Goal: Find specific page/section: Find specific page/section

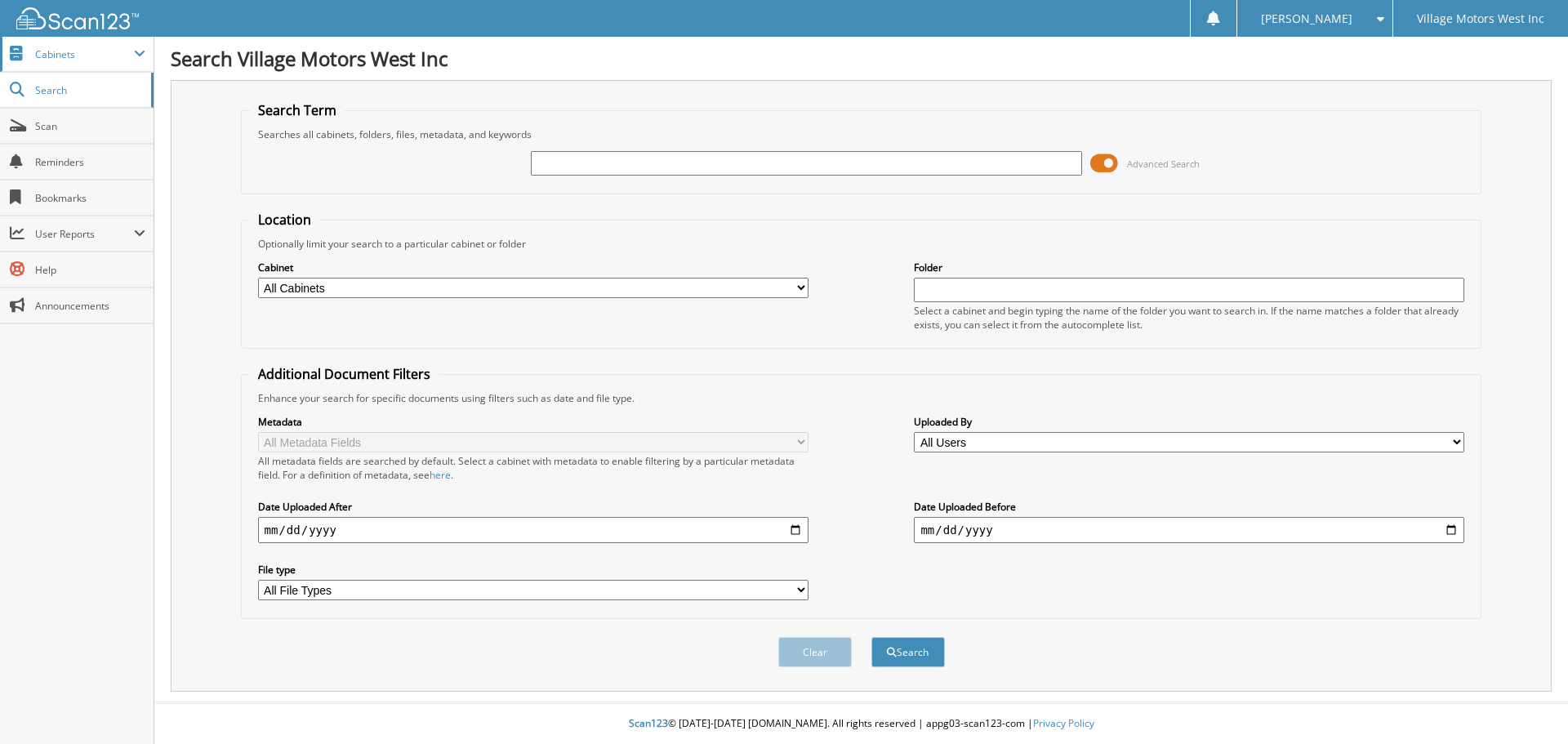
click at [66, 49] on span "Cabinets" at bounding box center [84, 55] width 98 height 14
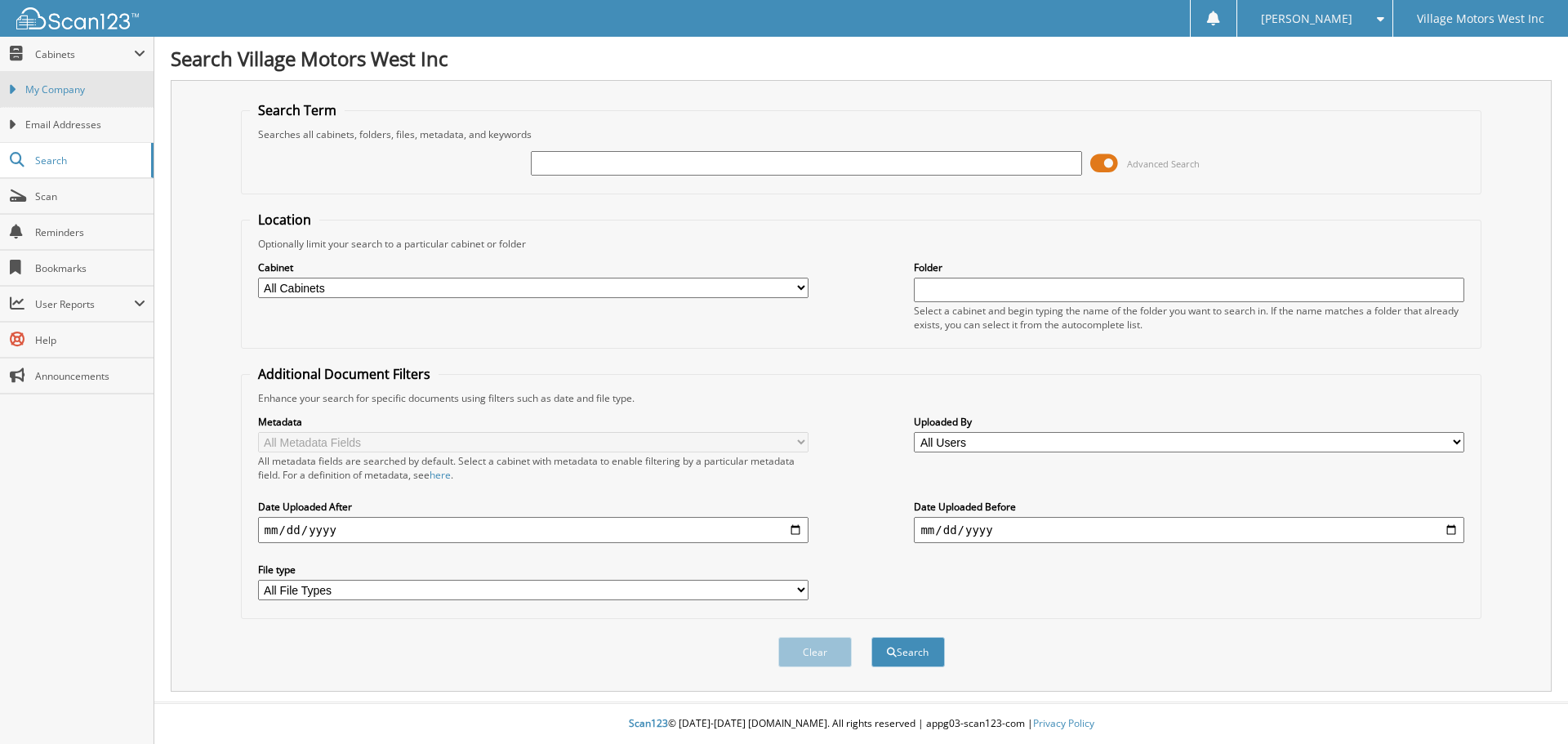
click at [83, 89] on span "My Company" at bounding box center [85, 89] width 120 height 14
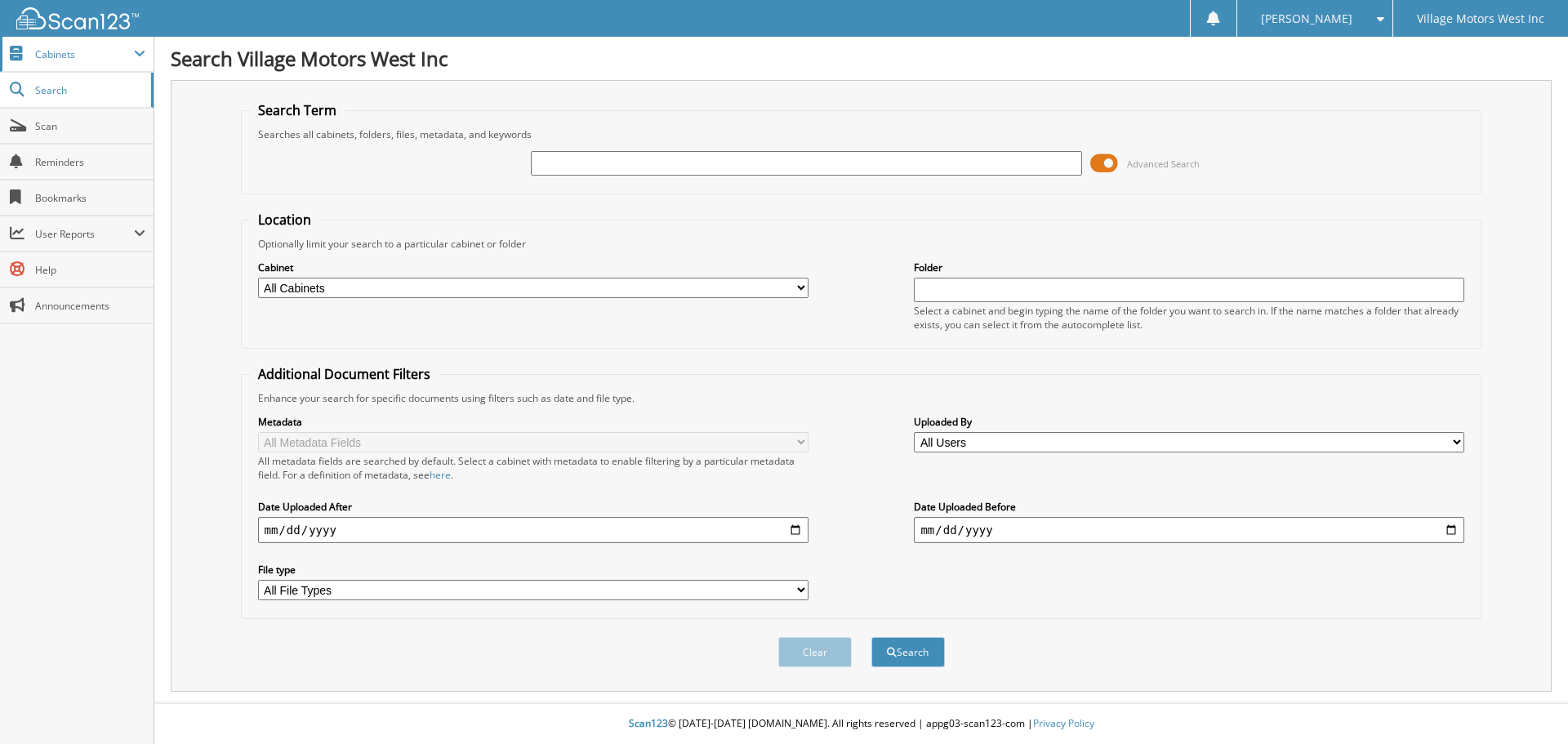
click at [131, 44] on span "Cabinets" at bounding box center [77, 54] width 154 height 35
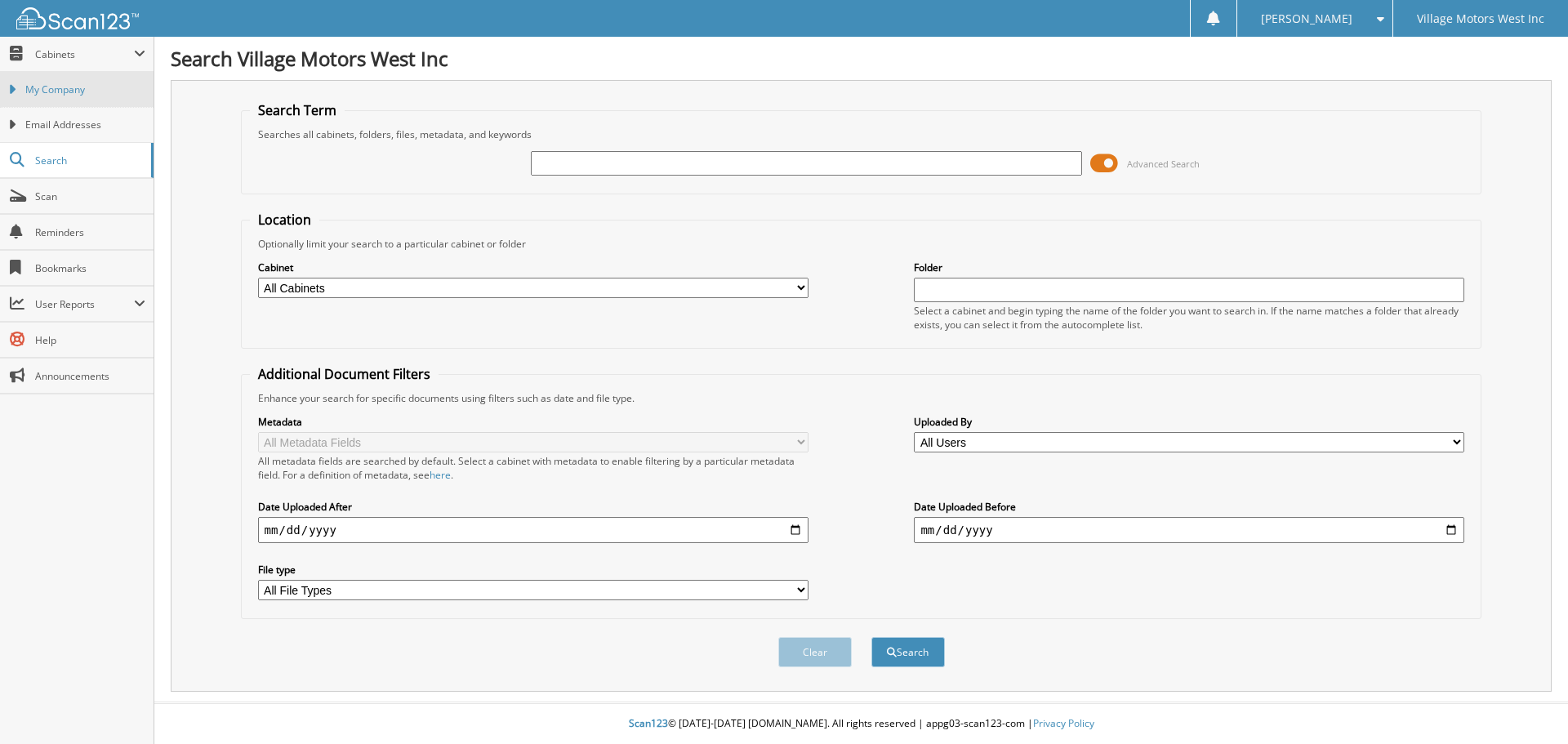
click at [89, 88] on span "My Company" at bounding box center [85, 89] width 120 height 14
